Goal: Task Accomplishment & Management: Complete application form

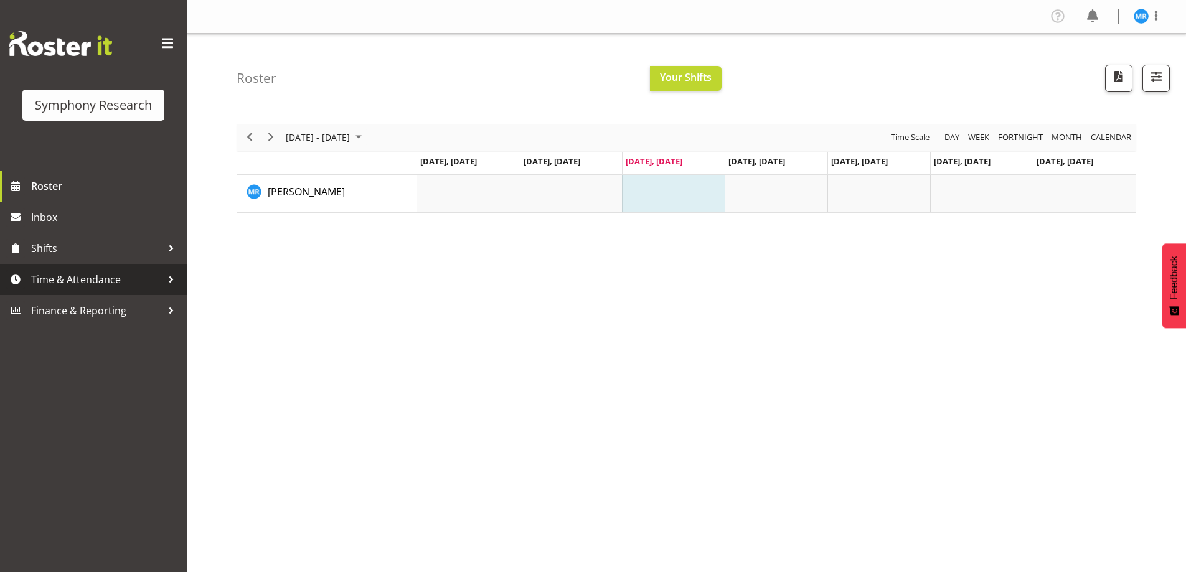
click at [113, 280] on span "Time & Attendance" at bounding box center [96, 279] width 131 height 19
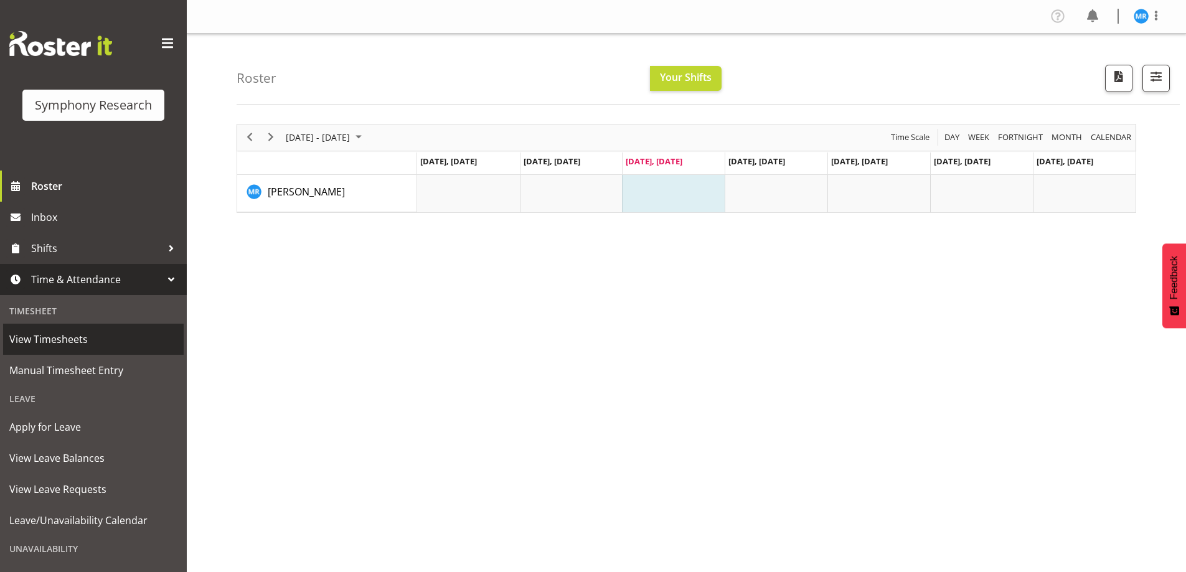
click at [67, 342] on span "View Timesheets" at bounding box center [93, 339] width 168 height 19
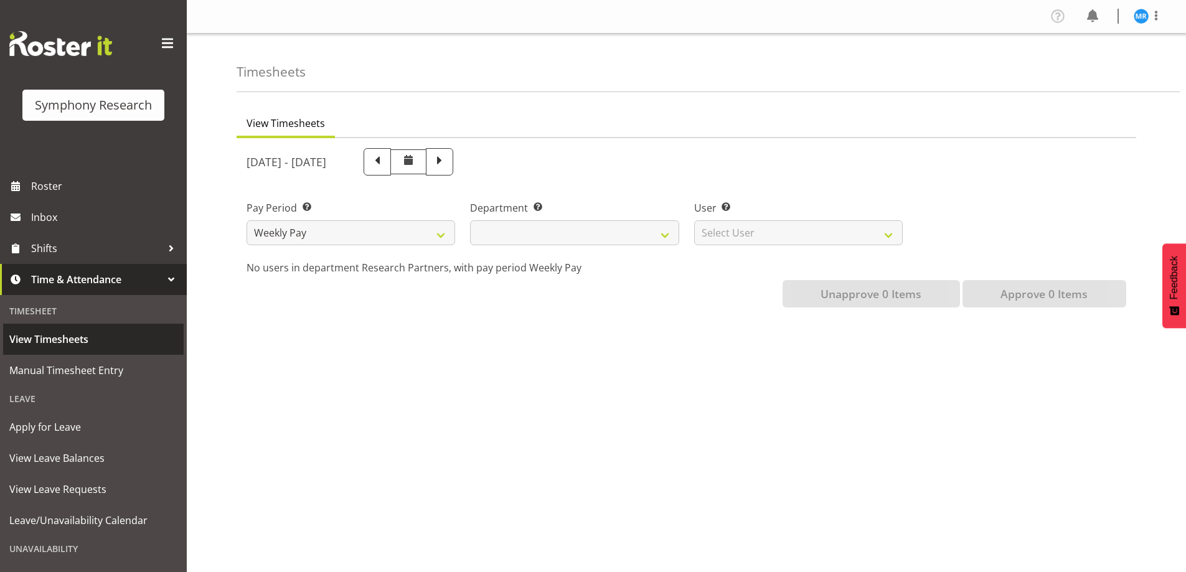
select select
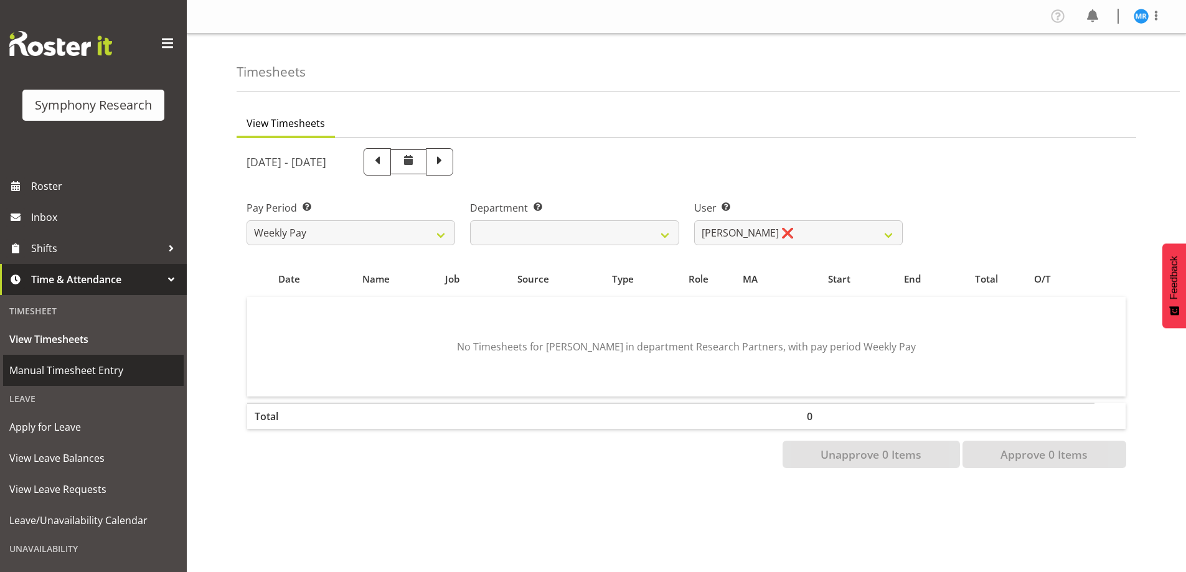
click at [77, 371] on span "Manual Timesheet Entry" at bounding box center [93, 370] width 168 height 19
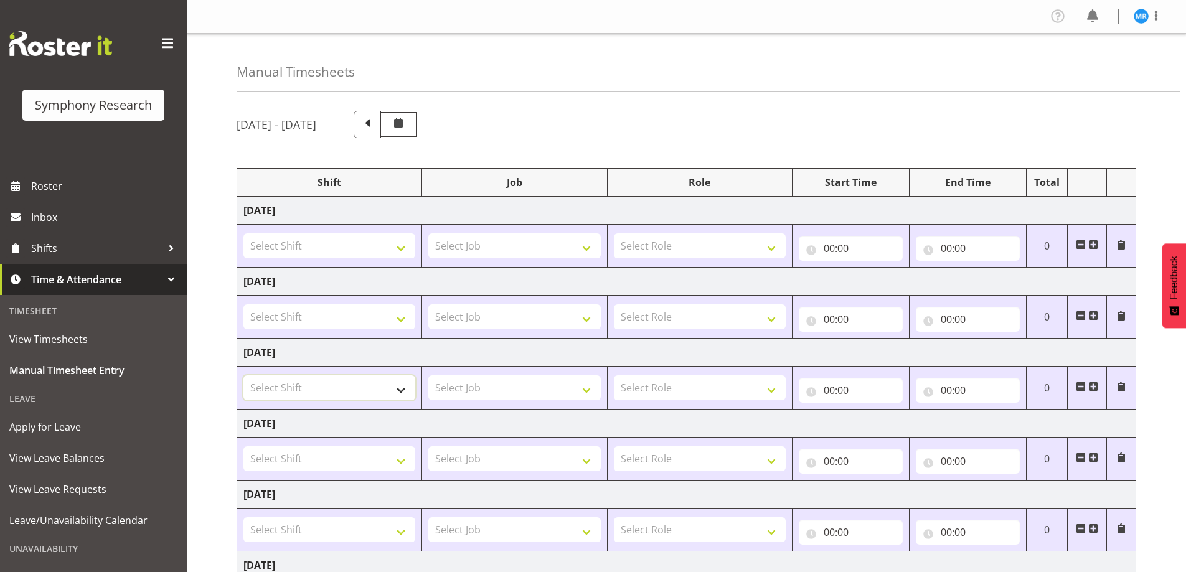
click at [402, 395] on select "Select Shift !!Project Briefing (Job to be assigned) !!Weekend Residential (Ros…" at bounding box center [329, 388] width 172 height 25
drag, startPoint x: 615, startPoint y: 98, endPoint x: 607, endPoint y: 103, distance: 8.7
click at [612, 101] on div "Manual Timesheets [DATE] - [DATE] Shift Job Role Start Time End Time Total [DAT…" at bounding box center [686, 399] width 999 height 730
click at [583, 390] on select "Select Job 550060 IF Admin 553492 World Poll Aus Wave 2 Main 2025 553493 World …" at bounding box center [514, 388] width 172 height 25
click at [745, 97] on div "Manual Timesheets [DATE] - [DATE] Shift Job Role Start Time End Time Total [DAT…" at bounding box center [686, 399] width 999 height 730
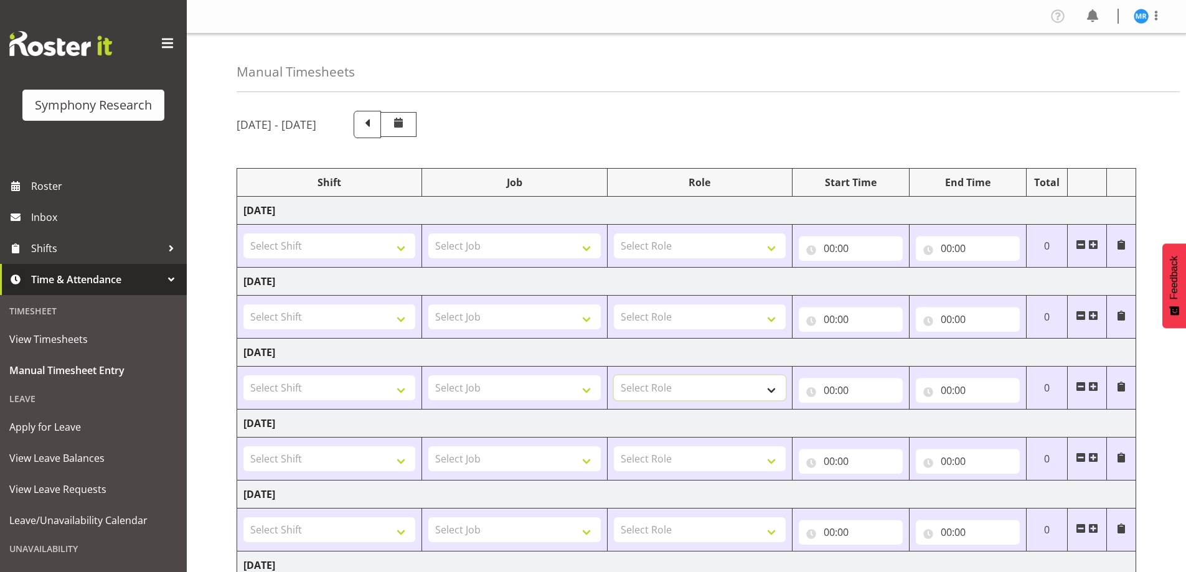
click at [777, 392] on select "Select Role Briefing Interviewing" at bounding box center [700, 388] width 172 height 25
click at [795, 56] on div "Manual Timesheets" at bounding box center [708, 63] width 943 height 59
